Goal: Task Accomplishment & Management: Manage account settings

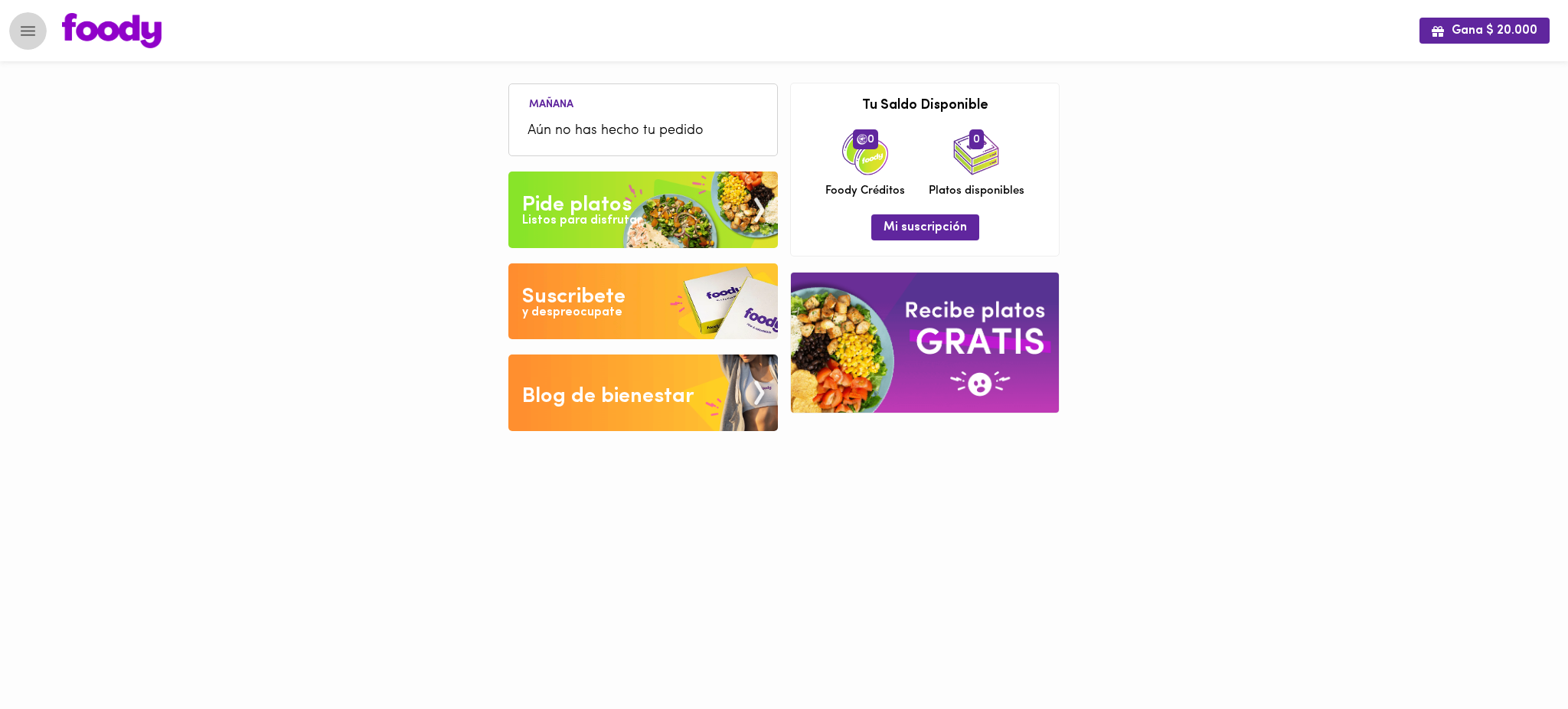
click at [20, 40] on icon "Menu" at bounding box center [28, 30] width 19 height 19
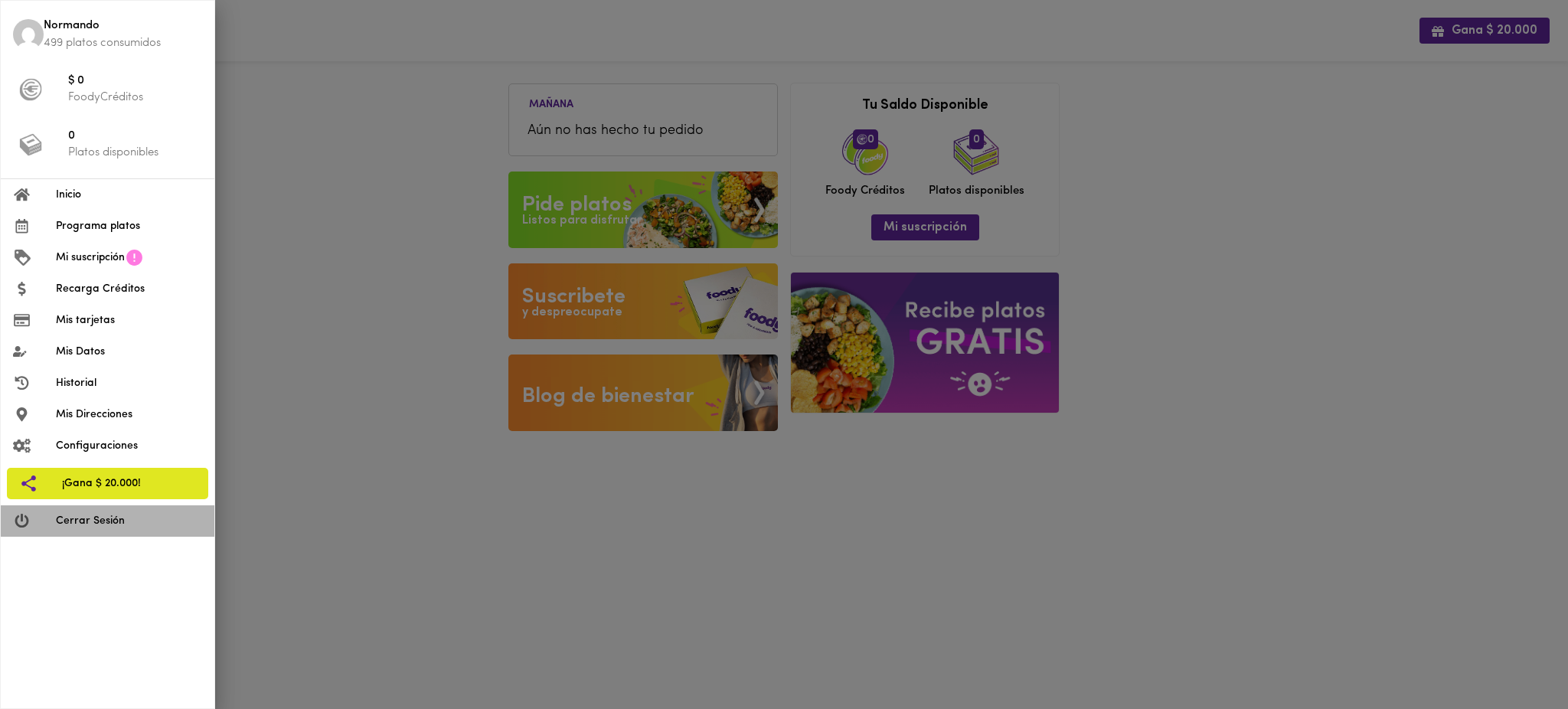
click at [96, 527] on span "Cerrar Sesión" at bounding box center [128, 521] width 146 height 16
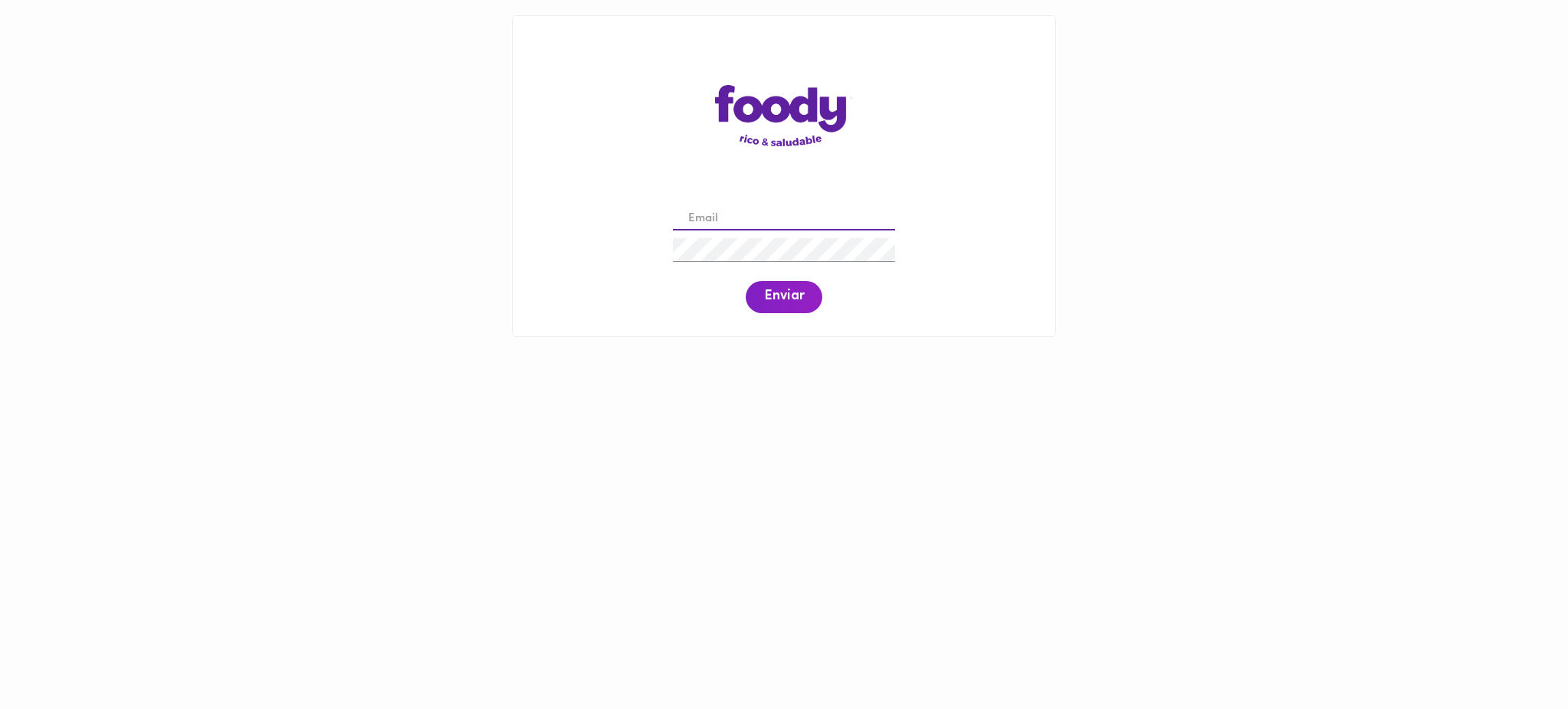
click at [807, 218] on input "email" at bounding box center [784, 219] width 222 height 24
paste input "[EMAIL_ADDRESS][DOMAIN_NAME]"
type input "[EMAIL_ADDRESS][DOMAIN_NAME]"
click at [772, 294] on span "Enviar" at bounding box center [784, 297] width 40 height 17
